Goal: Information Seeking & Learning: Learn about a topic

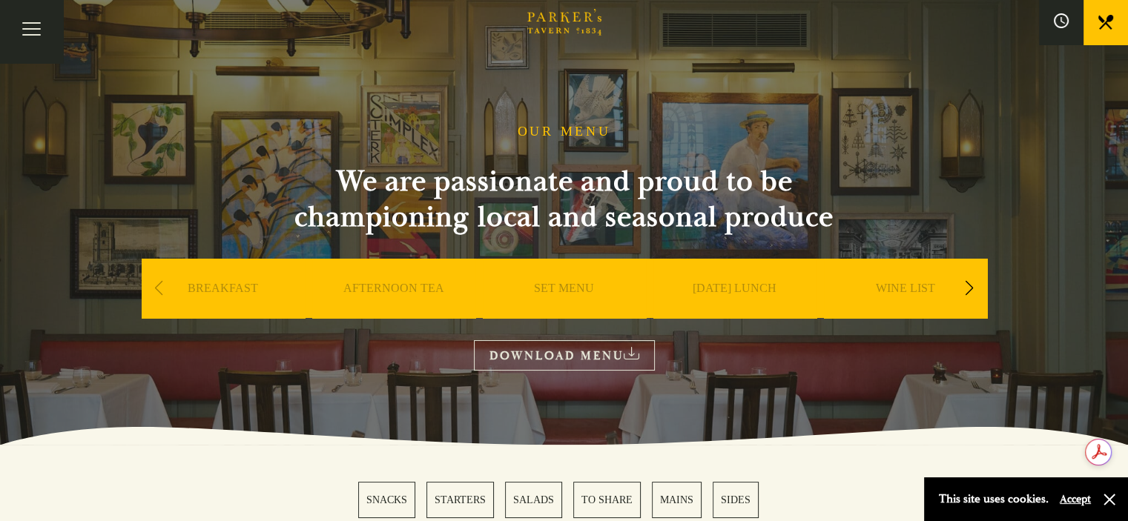
click at [561, 291] on link "SET MENU" at bounding box center [564, 310] width 60 height 59
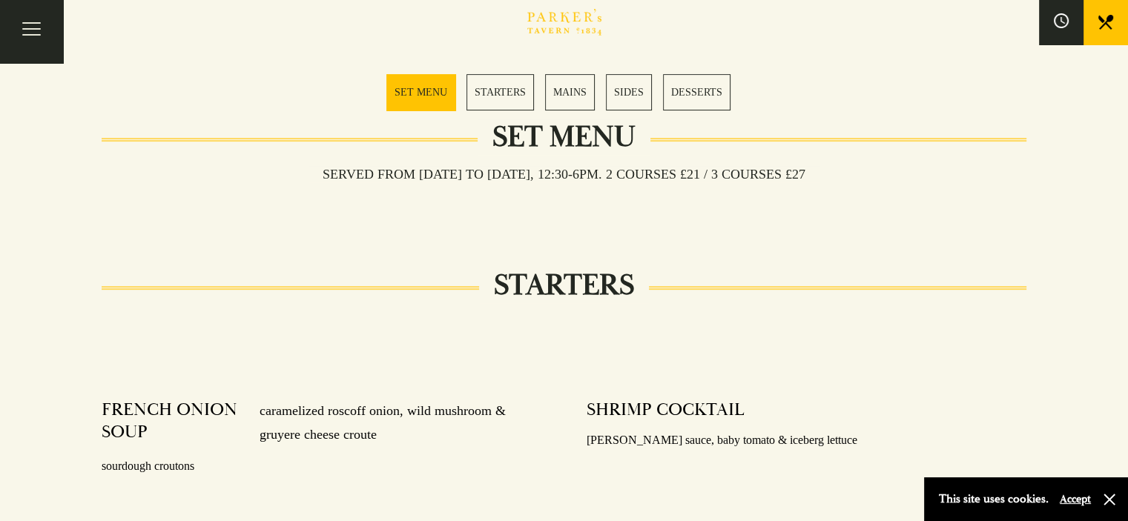
scroll to position [371, 0]
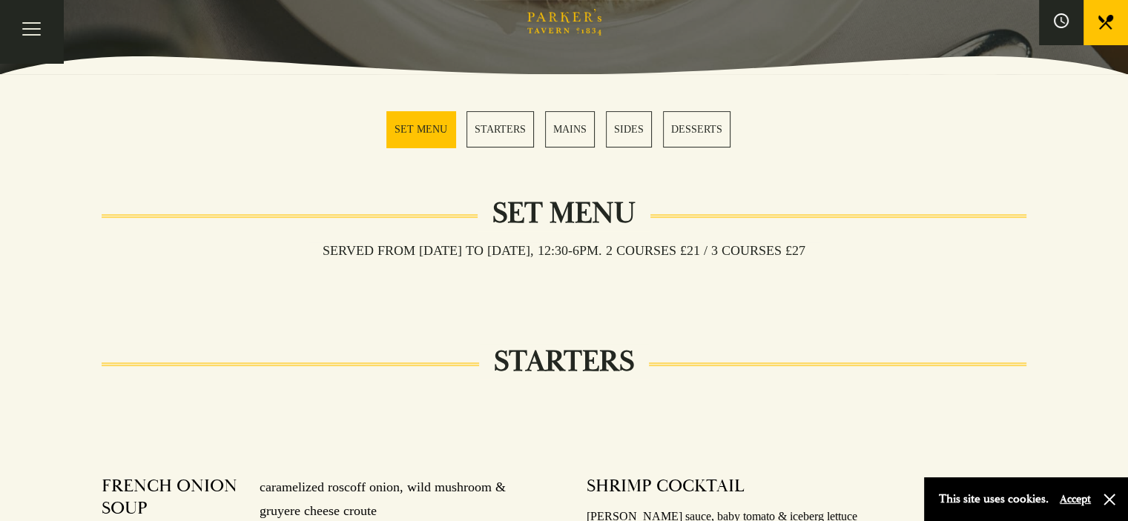
click at [511, 128] on link "STARTERS" at bounding box center [501, 129] width 68 height 36
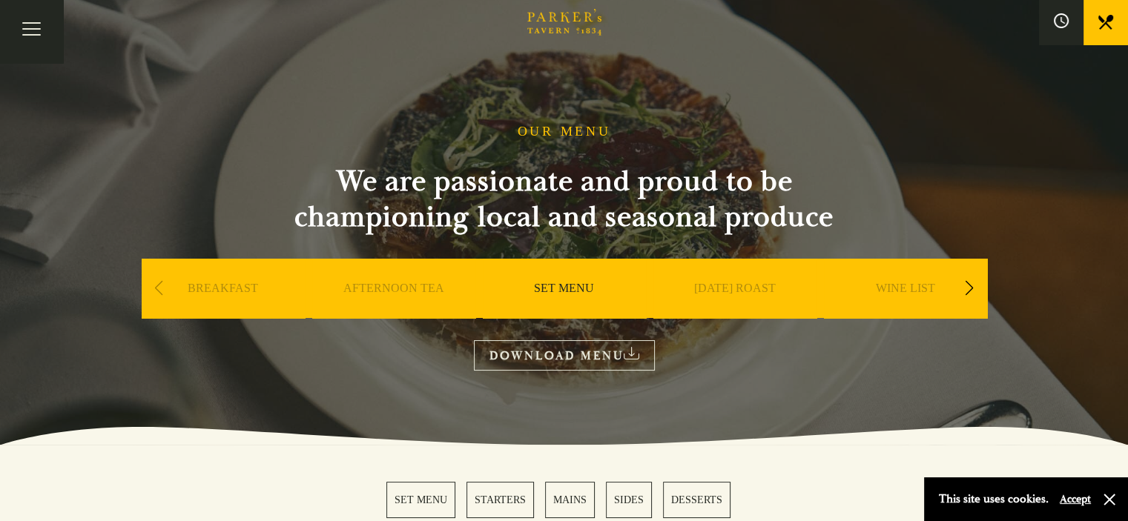
click at [0, 0] on link "Restaurant" at bounding box center [0, 0] width 0 height 0
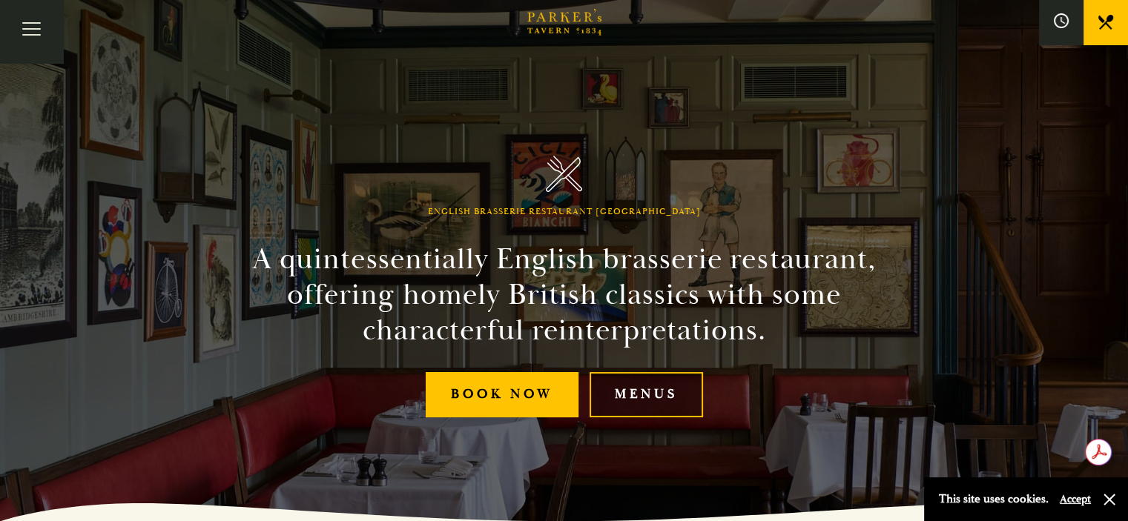
click at [644, 399] on link "Menus" at bounding box center [646, 394] width 113 height 45
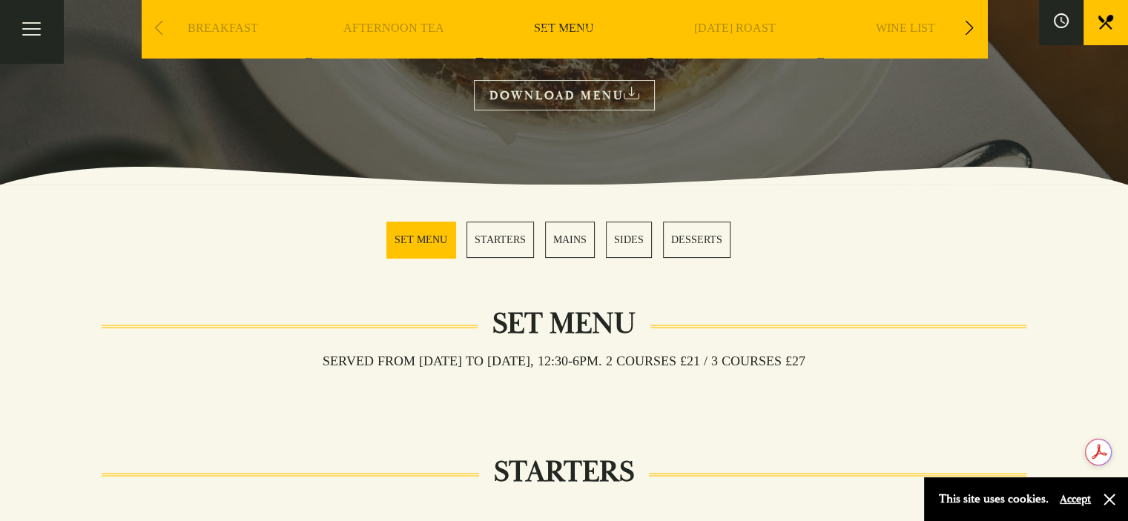
scroll to position [297, 0]
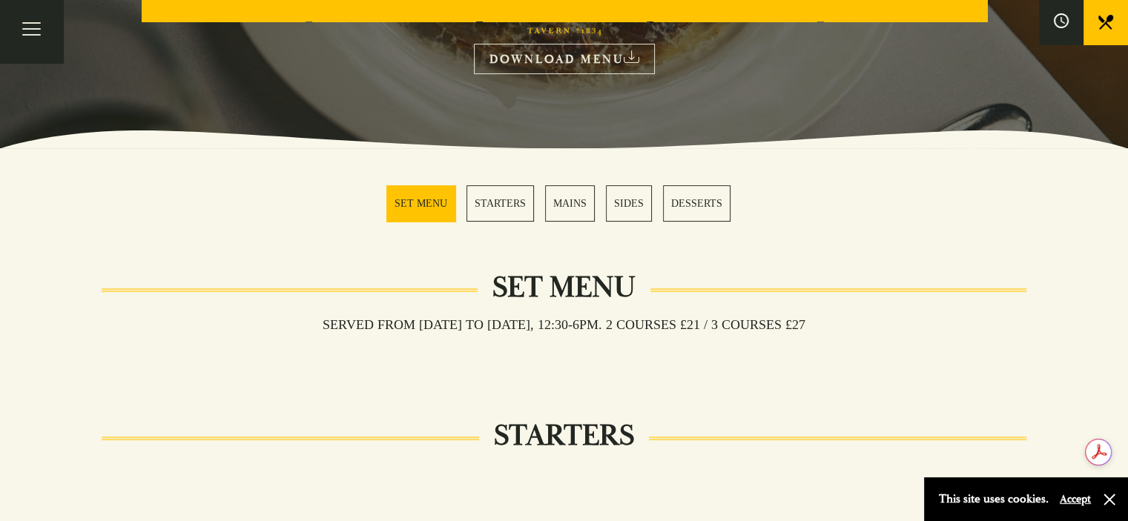
click at [579, 204] on link "MAINS" at bounding box center [570, 203] width 50 height 36
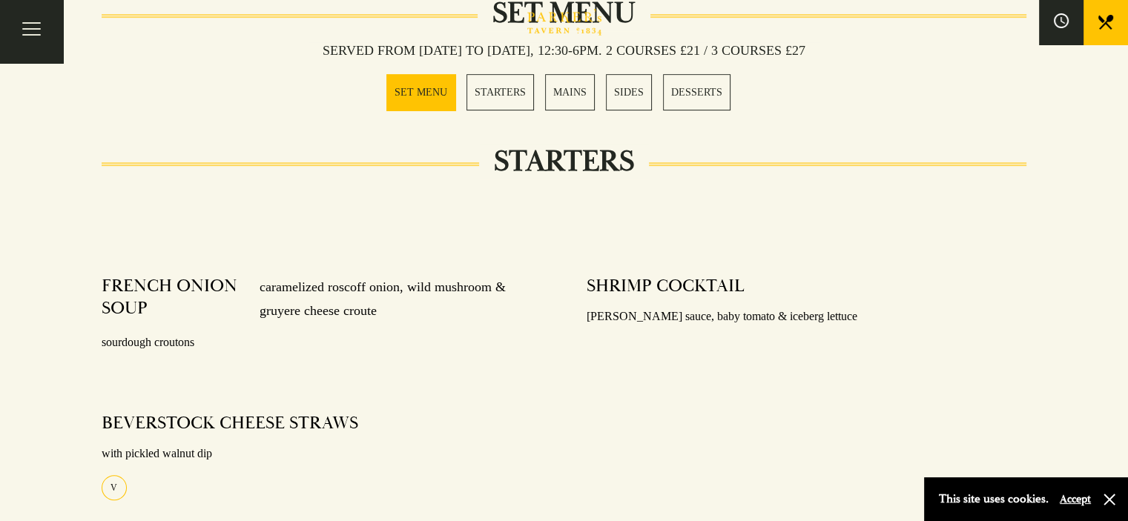
scroll to position [516, 0]
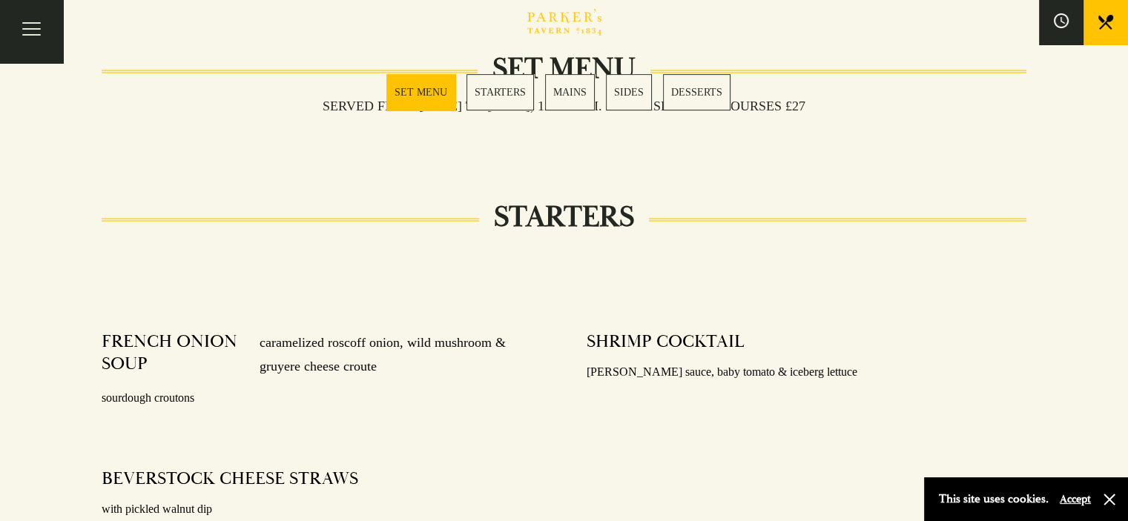
click at [507, 91] on link "STARTERS" at bounding box center [501, 92] width 68 height 36
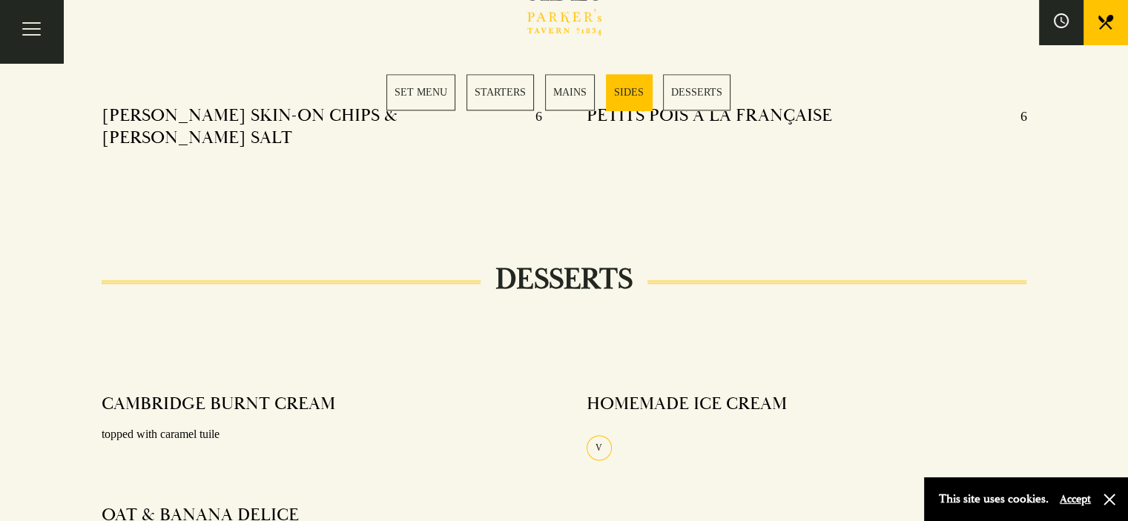
scroll to position [1697, 0]
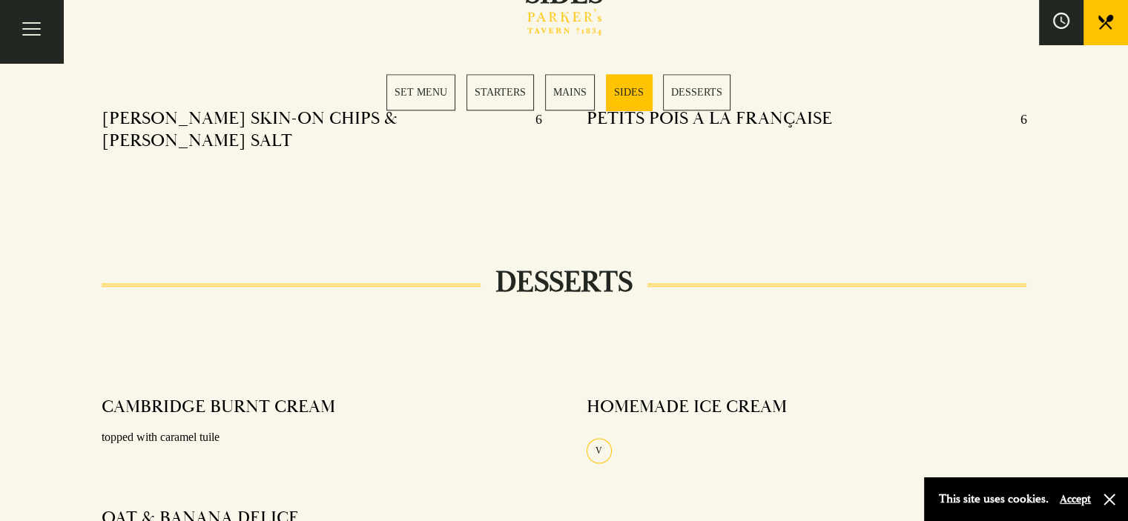
click at [0, 0] on icon at bounding box center [0, 0] width 0 height 0
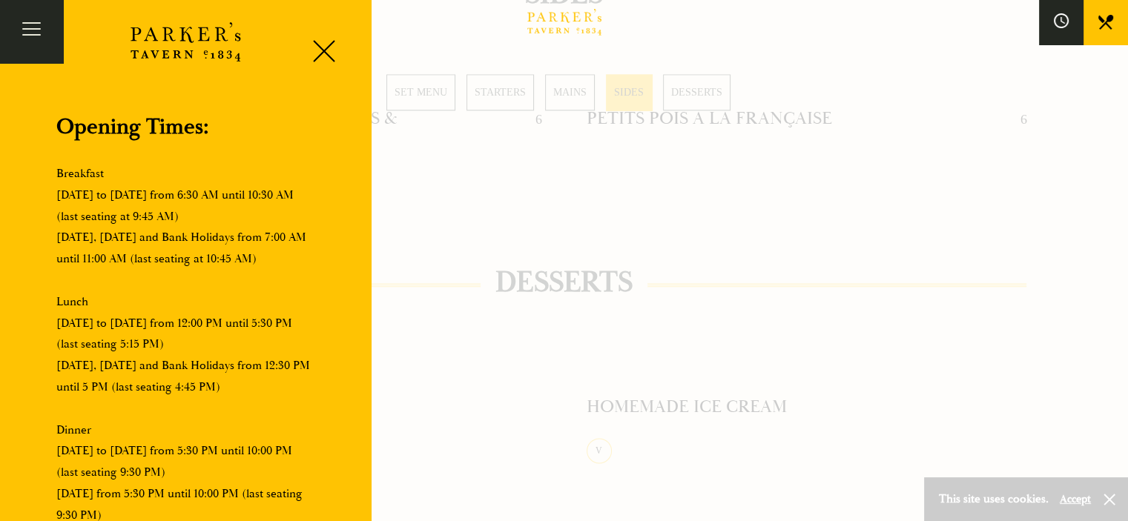
click at [846, 165] on div at bounding box center [564, 260] width 1128 height 521
